Goal: Task Accomplishment & Management: Manage account settings

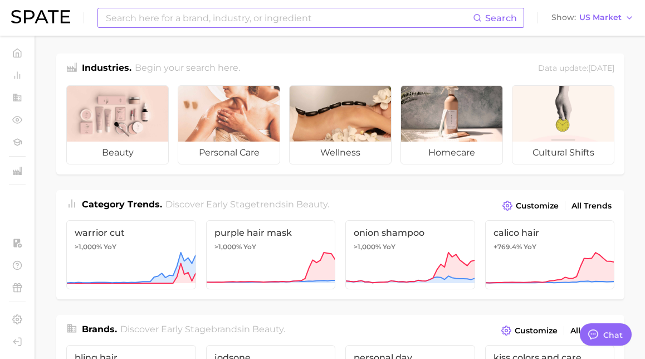
click at [212, 18] on input at bounding box center [289, 17] width 368 height 19
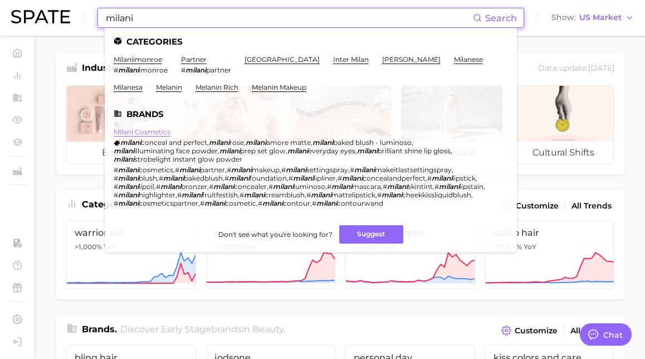
type input "milani"
click at [159, 133] on link "milani cosmetics" at bounding box center [142, 132] width 57 height 8
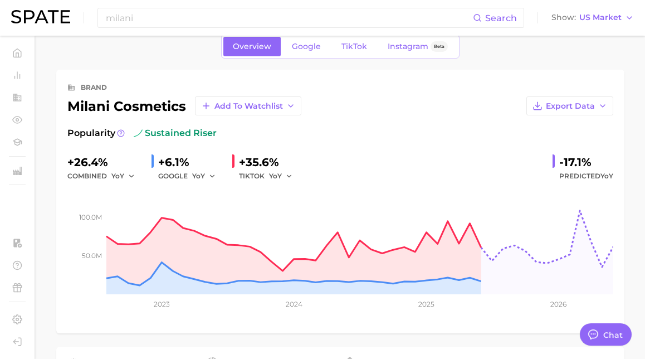
type textarea "x"
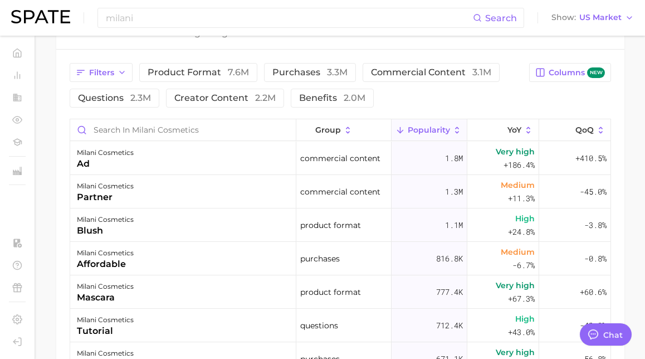
scroll to position [570, 0]
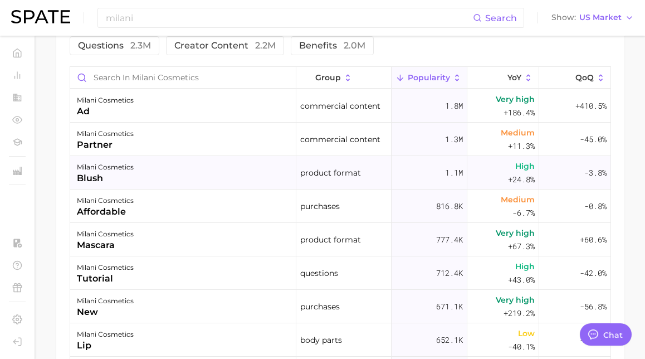
click at [148, 179] on div "milani cosmetics blush" at bounding box center [183, 172] width 226 height 33
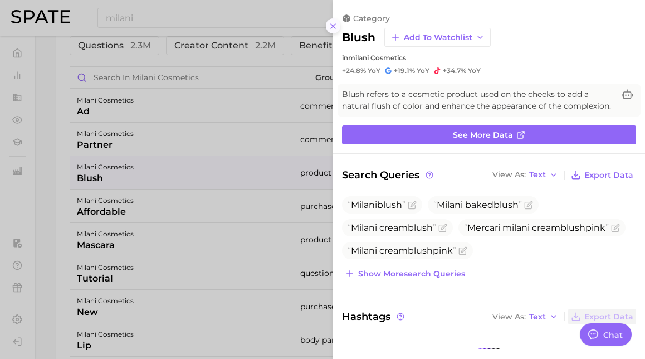
click at [337, 27] on icon at bounding box center [333, 26] width 9 height 9
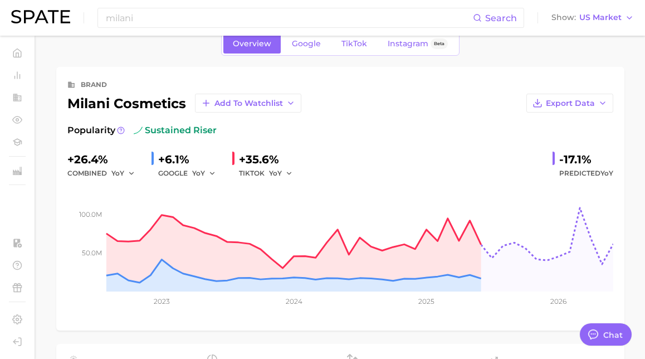
scroll to position [24, 0]
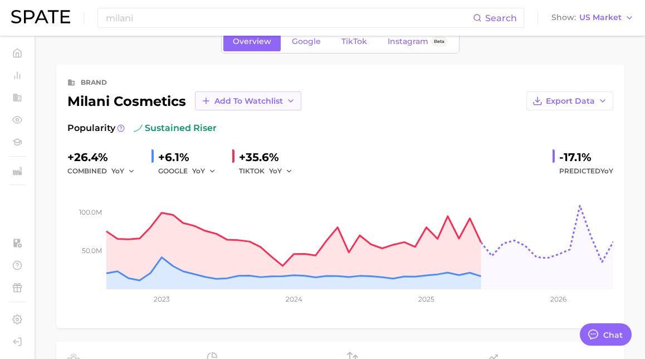
click at [260, 99] on span "Add to Watchlist" at bounding box center [249, 100] width 69 height 9
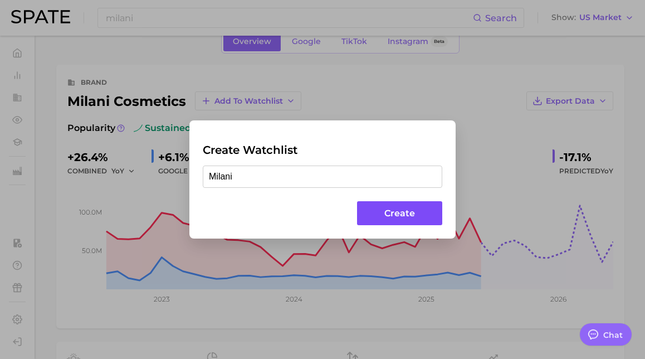
type input "Milani"
click at [426, 217] on button "Create" at bounding box center [399, 213] width 85 height 24
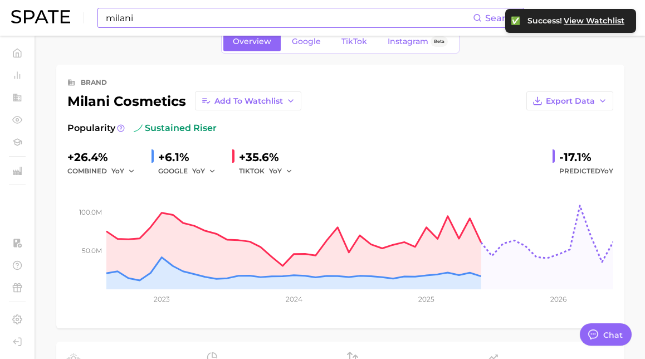
click at [203, 14] on input "milani" at bounding box center [289, 17] width 368 height 19
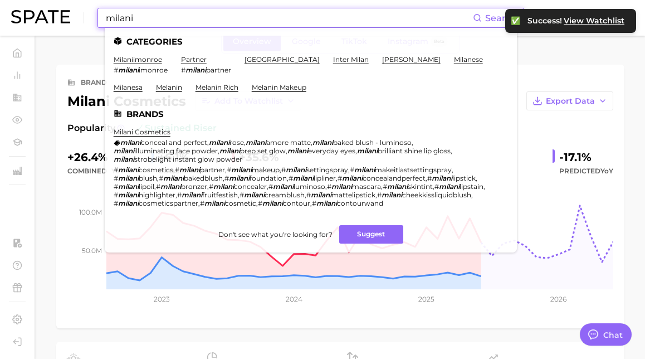
drag, startPoint x: 203, startPoint y: 14, endPoint x: 36, endPoint y: 14, distance: 167.2
click at [36, 14] on div "milani Search Categories milaniimonroe # [PERSON_NAME] partner # milani partner…" at bounding box center [322, 18] width 623 height 36
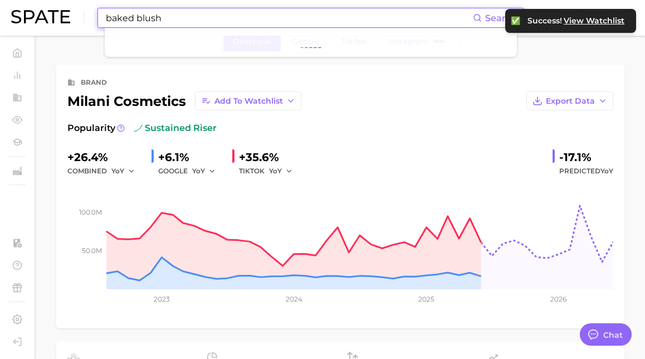
type input "baked blush"
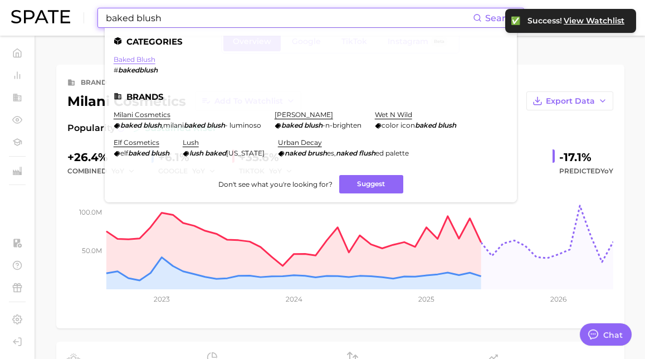
click at [134, 57] on link "baked blush" at bounding box center [135, 59] width 42 height 8
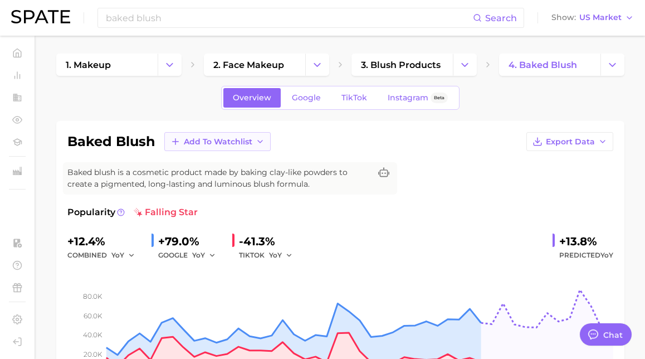
click at [215, 142] on span "Add to Watchlist" at bounding box center [218, 141] width 69 height 9
click at [217, 164] on span "New Watchlist" at bounding box center [212, 162] width 59 height 9
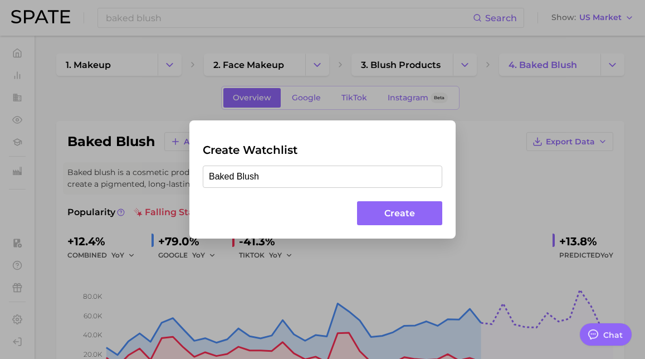
type input "Baked Blush"
click at [411, 215] on button "Create" at bounding box center [399, 213] width 85 height 24
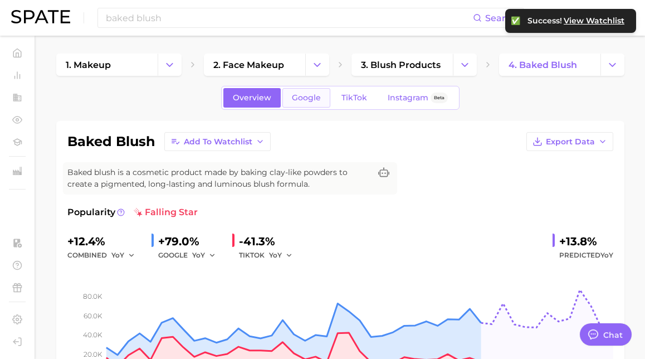
click at [305, 98] on span "Google" at bounding box center [306, 97] width 29 height 9
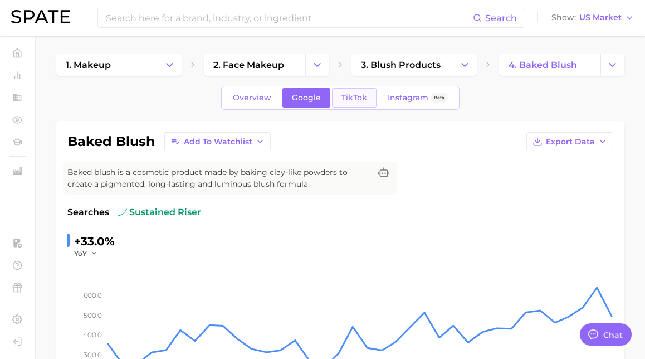
click at [340, 101] on link "TikTok" at bounding box center [354, 98] width 45 height 20
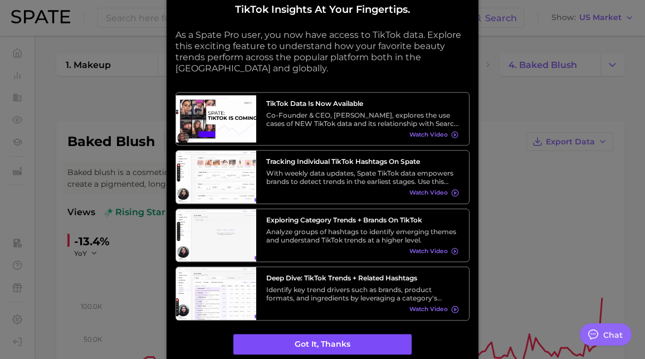
click at [345, 335] on button "Got it, thanks" at bounding box center [323, 344] width 178 height 21
